Goal: Navigation & Orientation: Find specific page/section

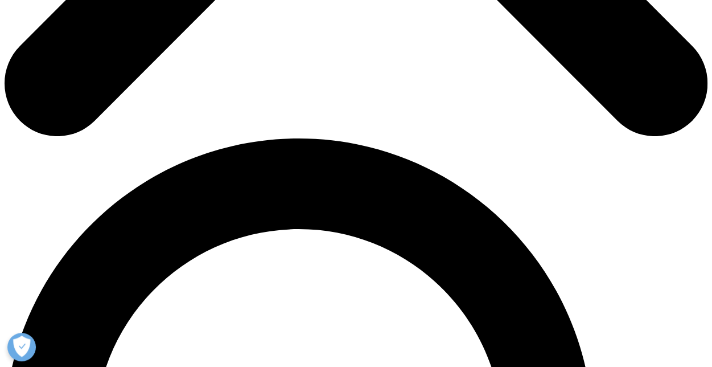
scroll to position [683, 0]
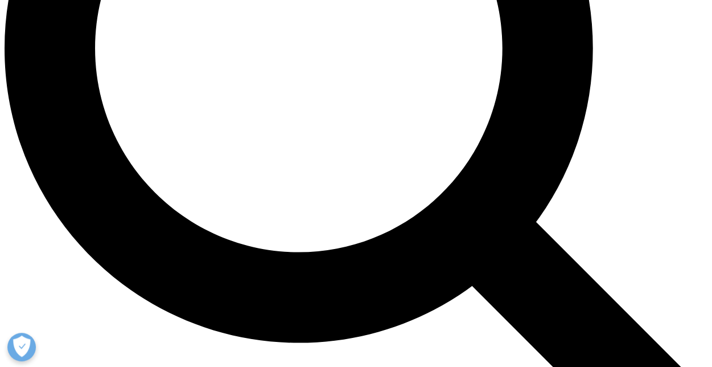
scroll to position [1252, 0]
